Goal: Task Accomplishment & Management: Use online tool/utility

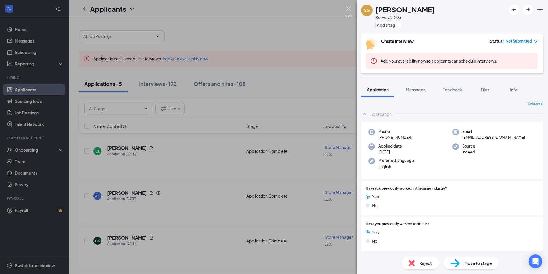
click at [349, 9] on img at bounding box center [348, 11] width 7 height 11
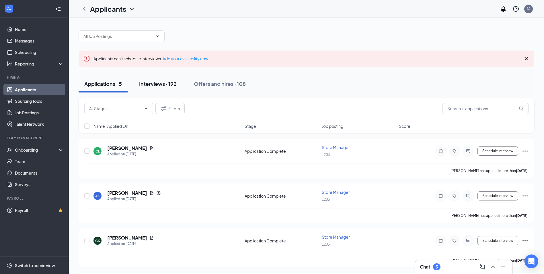
click at [155, 85] on div "Interviews · 192" at bounding box center [158, 83] width 38 height 7
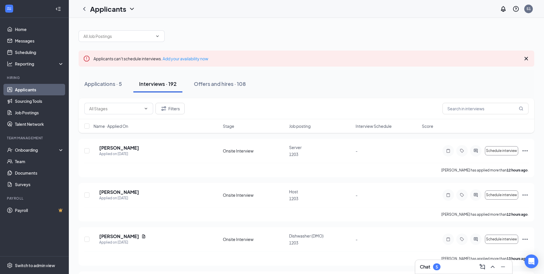
click at [164, 80] on div "Interviews · 192" at bounding box center [158, 83] width 38 height 7
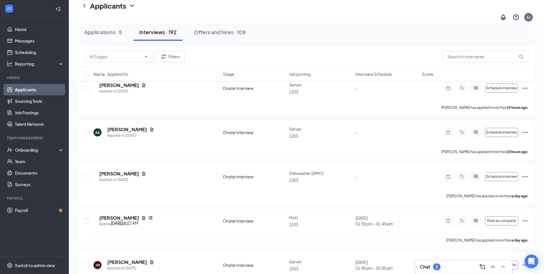
scroll to position [344, 0]
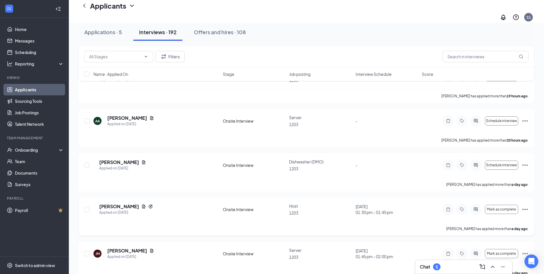
click at [523, 206] on icon "Ellipses" at bounding box center [525, 209] width 7 height 7
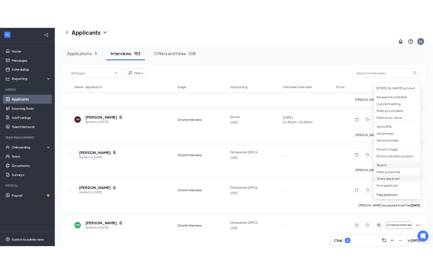
scroll to position [487, 0]
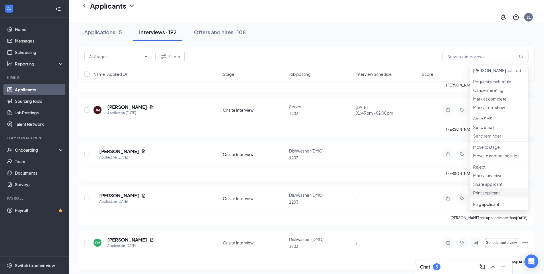
click at [492, 195] on p "Print applicant" at bounding box center [499, 193] width 52 height 6
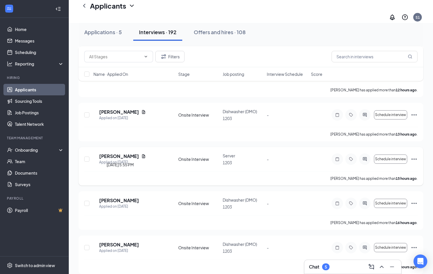
scroll to position [84, 0]
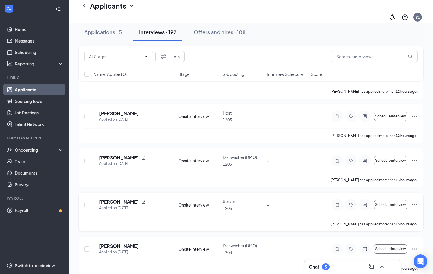
click at [413, 204] on icon "Ellipses" at bounding box center [414, 204] width 5 height 1
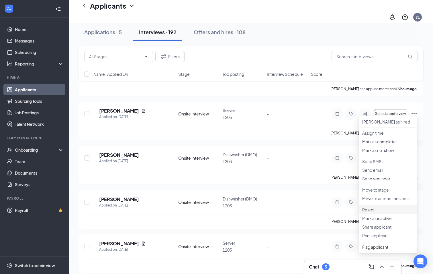
scroll to position [284, 0]
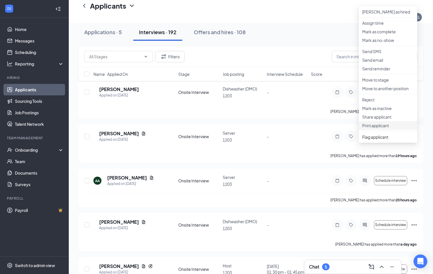
click at [378, 128] on p "Print applicant" at bounding box center [388, 125] width 52 height 6
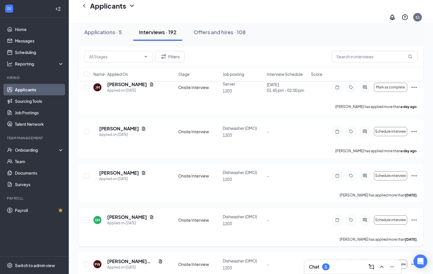
scroll to position [514, 0]
